Goal: Task Accomplishment & Management: Complete application form

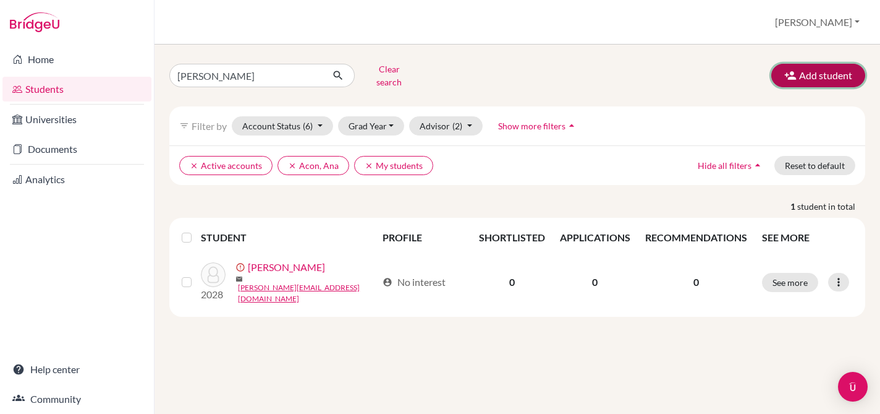
click at [822, 69] on button "Add student" at bounding box center [819, 75] width 94 height 23
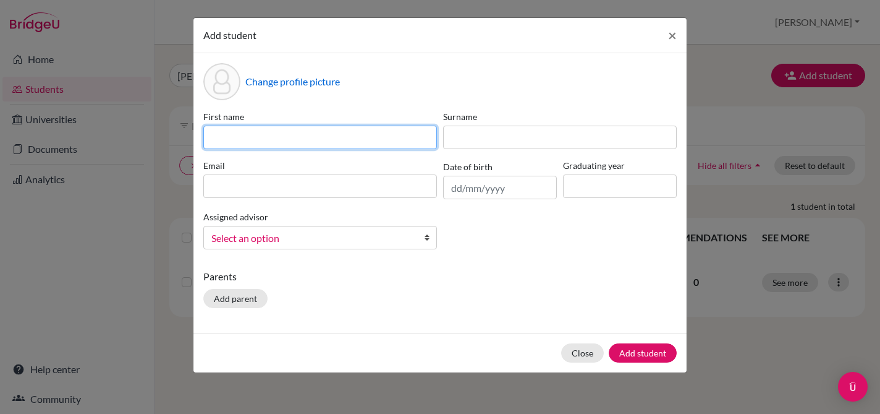
click at [372, 142] on input at bounding box center [320, 136] width 234 height 23
type input "[PERSON_NAME]"
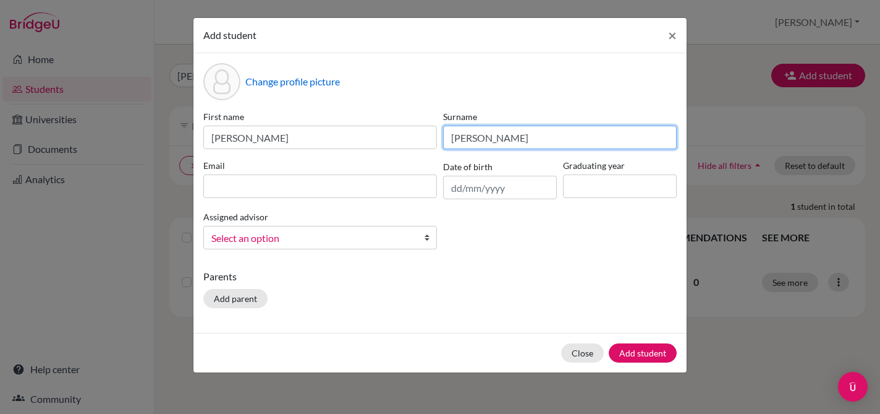
type input "[PERSON_NAME]"
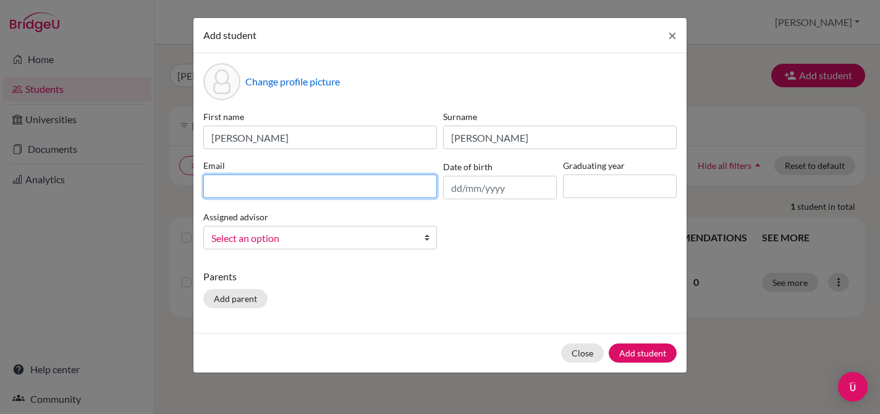
click at [254, 189] on input at bounding box center [320, 185] width 234 height 23
type input "[EMAIL_ADDRESS][DOMAIN_NAME]"
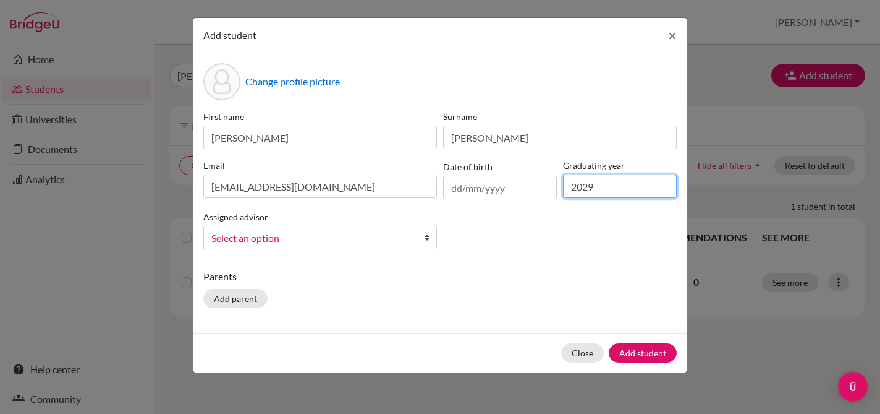
type input "2029"
click at [216, 246] on link "Select an option" at bounding box center [320, 237] width 234 height 23
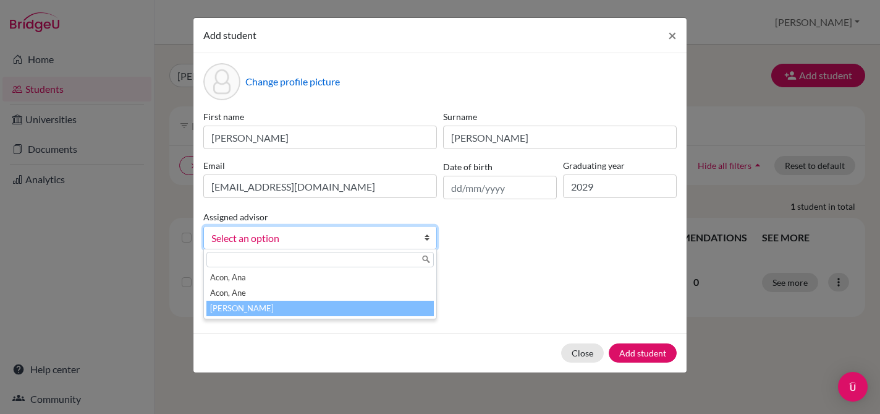
click at [233, 305] on li "[PERSON_NAME]" at bounding box center [320, 307] width 228 height 15
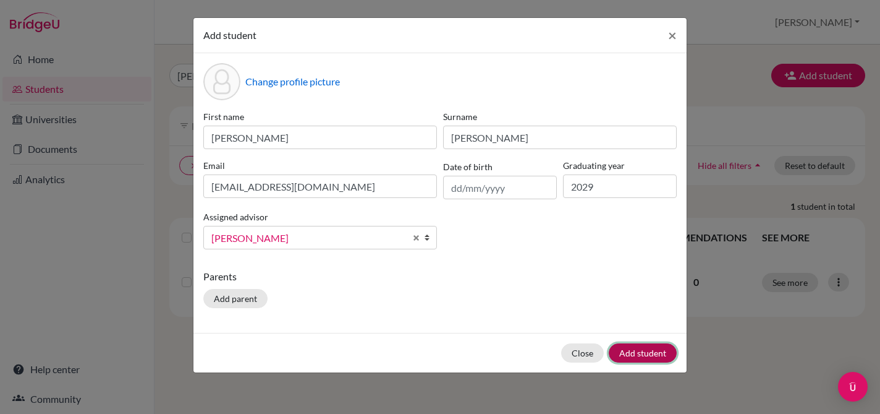
click at [646, 352] on button "Add student" at bounding box center [643, 352] width 68 height 19
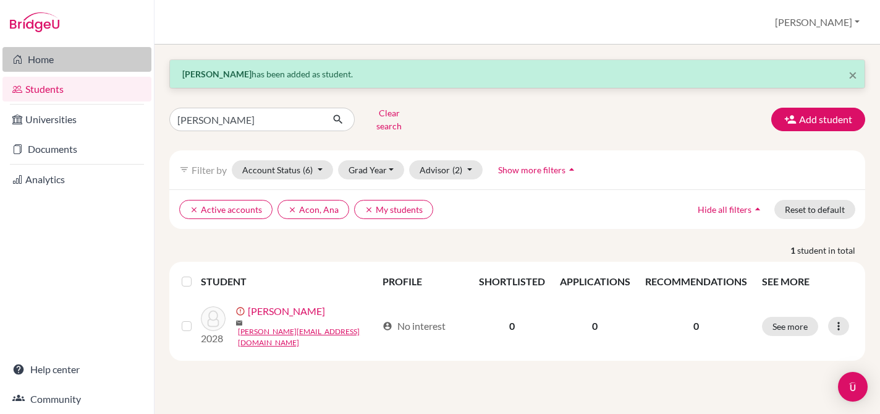
click at [44, 61] on link "Home" at bounding box center [76, 59] width 149 height 25
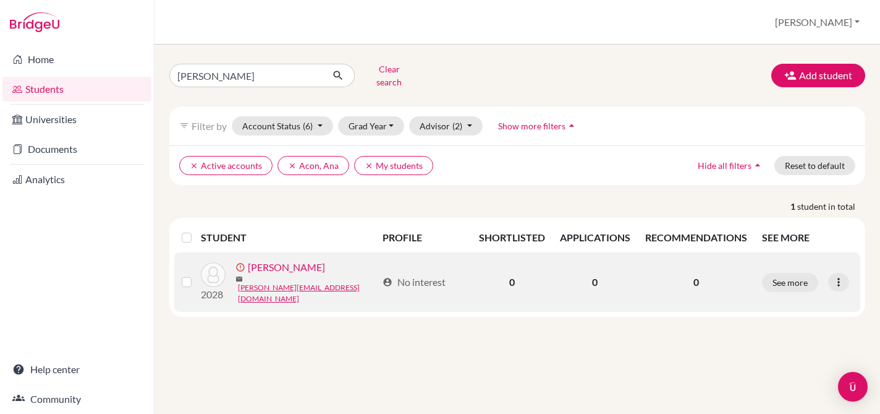
click at [286, 266] on link "[PERSON_NAME]" at bounding box center [286, 267] width 77 height 15
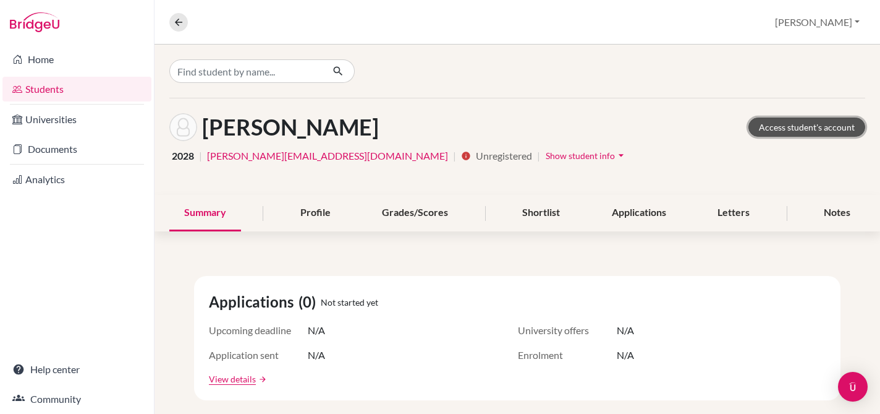
click at [839, 129] on link "Access student's account" at bounding box center [807, 126] width 117 height 19
